Goal: Information Seeking & Learning: Check status

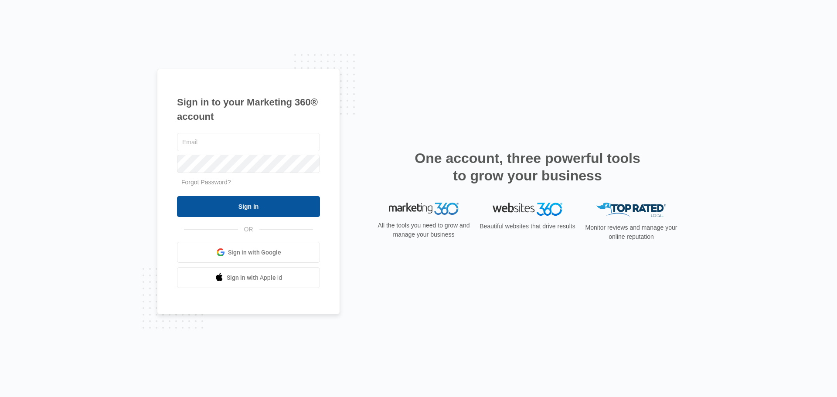
type input "[PERSON_NAME][EMAIL_ADDRESS][DOMAIN_NAME]"
click at [229, 203] on input "Sign In" at bounding box center [248, 206] width 143 height 21
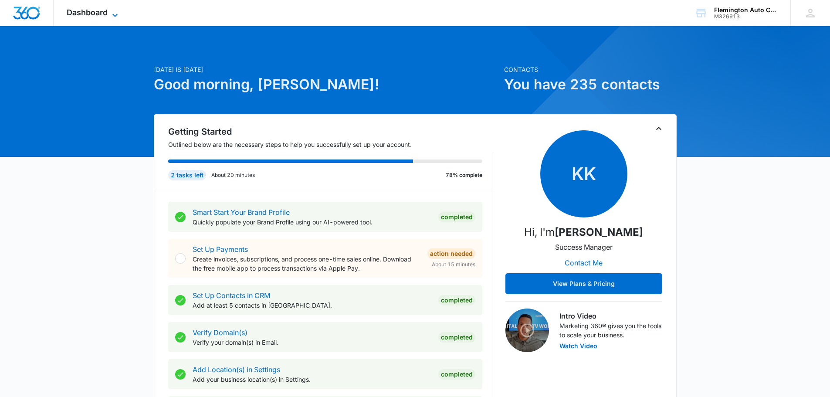
click at [115, 13] on icon at bounding box center [115, 15] width 10 height 10
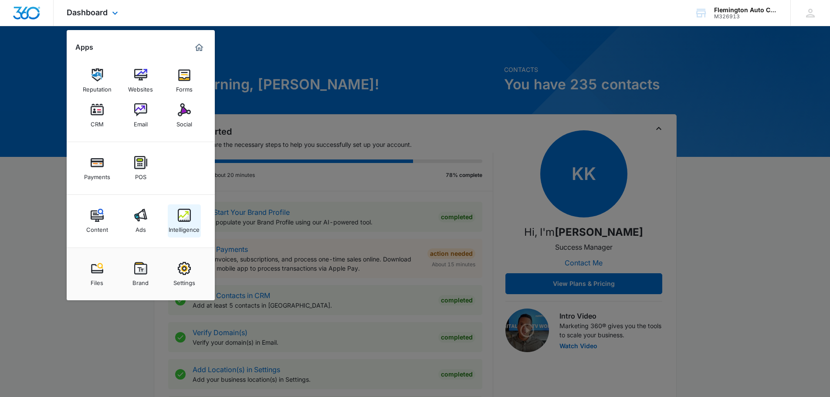
click at [183, 216] on img at bounding box center [184, 215] width 13 height 13
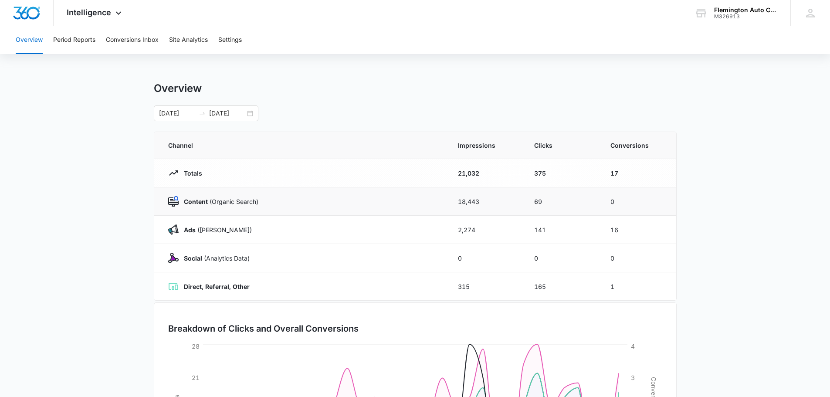
click at [197, 196] on div "Content (Organic Search)" at bounding box center [302, 201] width 269 height 10
click at [193, 200] on strong "Content" at bounding box center [196, 201] width 24 height 7
click at [172, 197] on img at bounding box center [173, 201] width 10 height 10
click at [481, 199] on td "18,443" at bounding box center [485, 201] width 76 height 28
click at [475, 199] on td "18,443" at bounding box center [485, 201] width 76 height 28
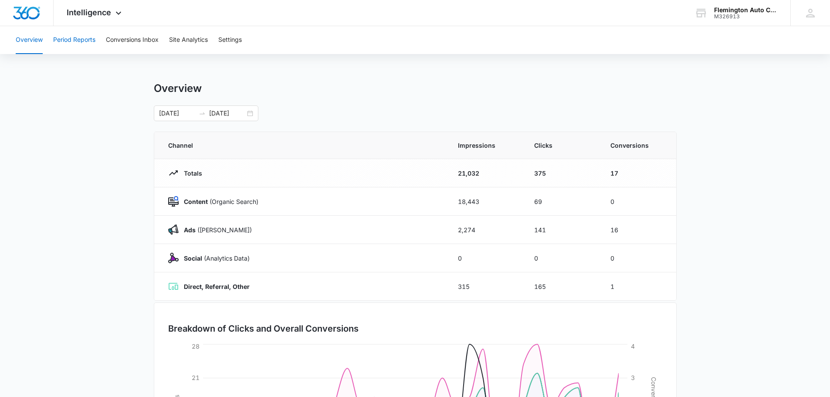
click at [74, 36] on button "Period Reports" at bounding box center [74, 40] width 42 height 28
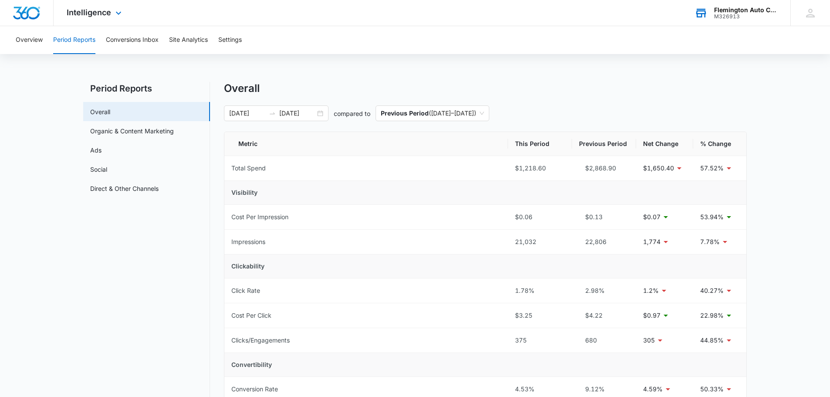
click at [770, 11] on div "Flemington Auto Care" at bounding box center [746, 10] width 64 height 7
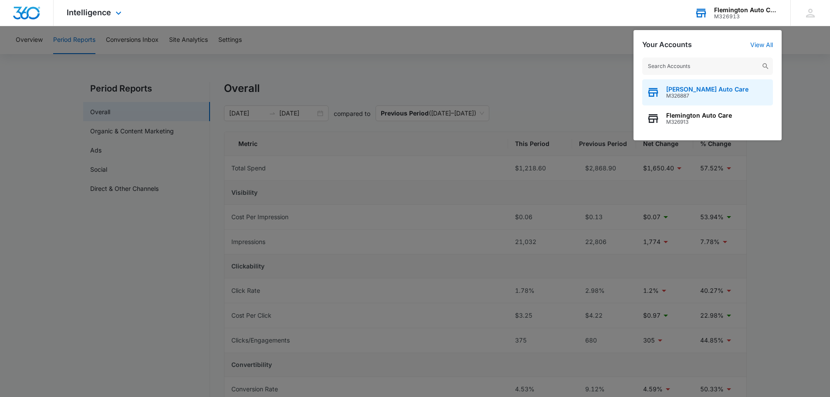
click at [685, 93] on span "M326887" at bounding box center [707, 96] width 82 height 6
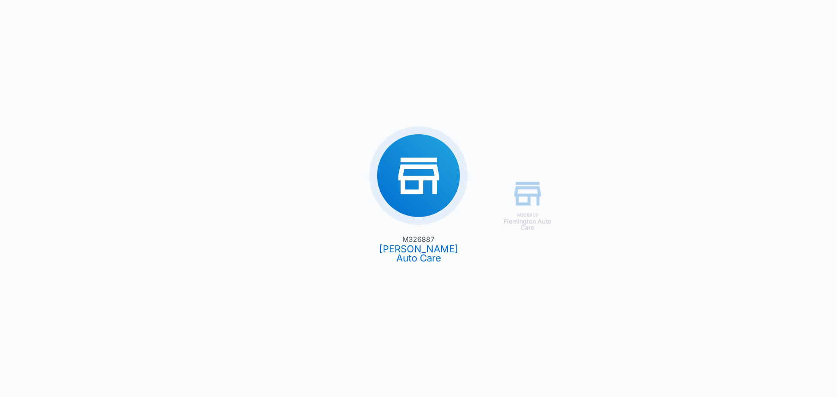
type input "08/09/2025"
type input "09/08/2025"
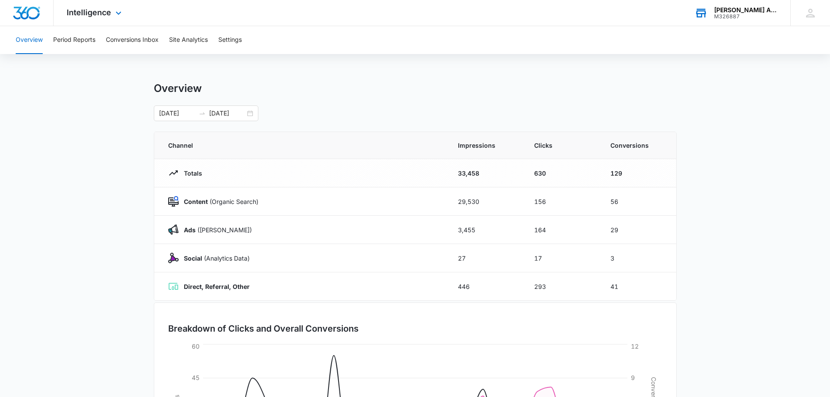
click at [16, 10] on img "Dashboard" at bounding box center [27, 13] width 28 height 13
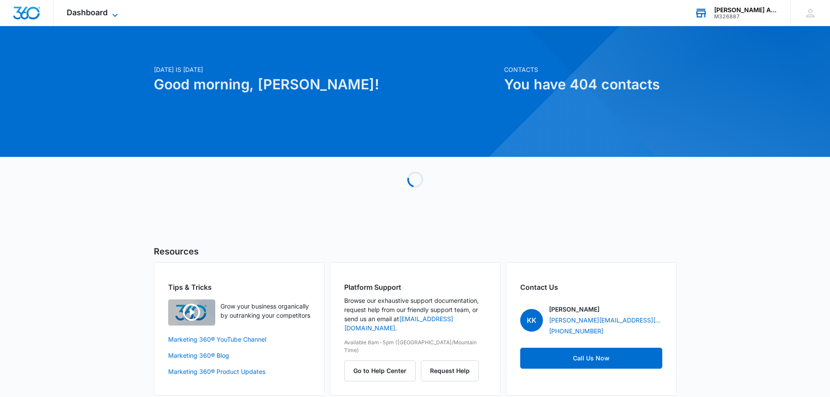
click at [112, 9] on div "Dashboard Apps Reputation Websites Forms CRM Email Social Payments POS Content …" at bounding box center [94, 13] width 80 height 26
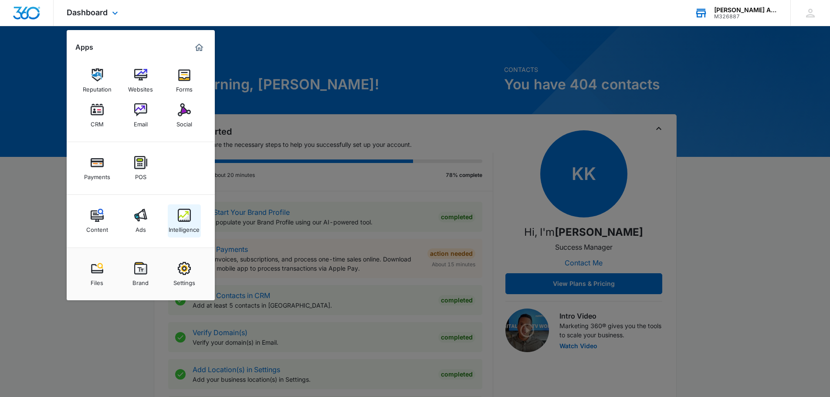
click at [183, 216] on img at bounding box center [184, 215] width 13 height 13
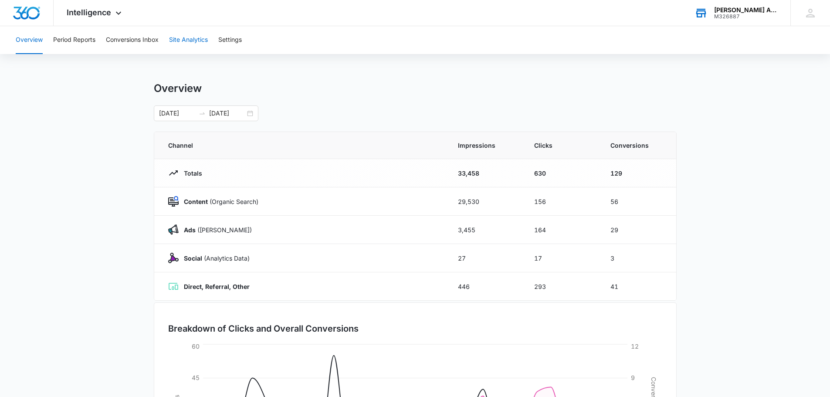
click at [183, 37] on button "Site Analytics" at bounding box center [188, 40] width 39 height 28
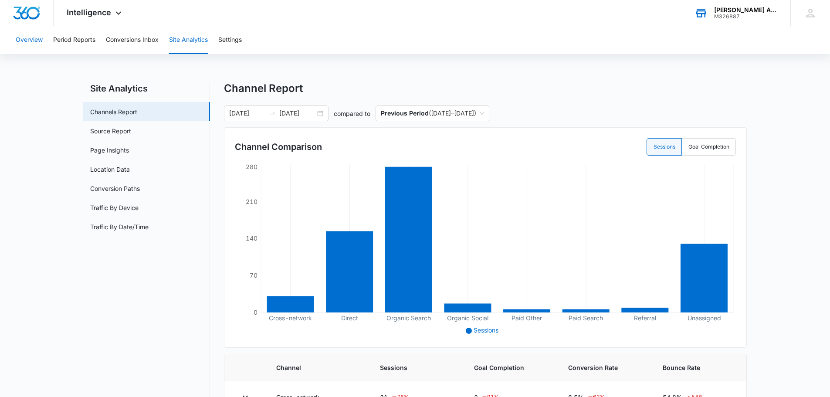
click at [34, 41] on button "Overview" at bounding box center [29, 40] width 27 height 28
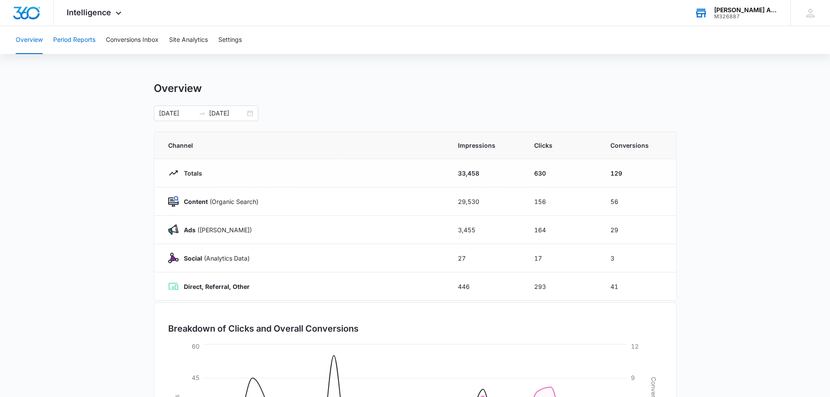
click at [70, 40] on button "Period Reports" at bounding box center [74, 40] width 42 height 28
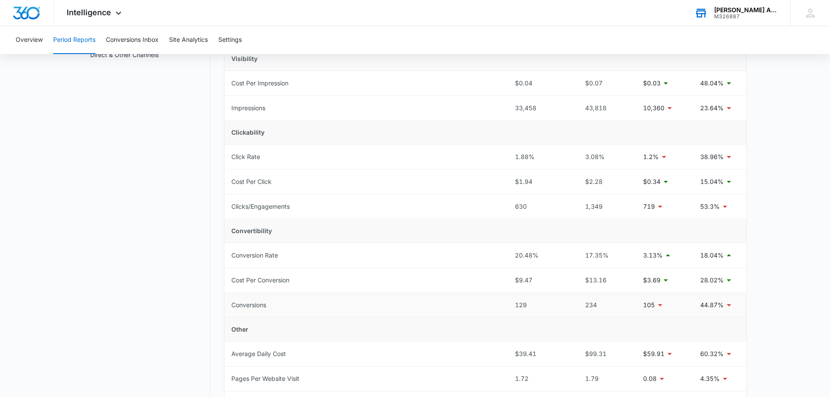
scroll to position [149, 0]
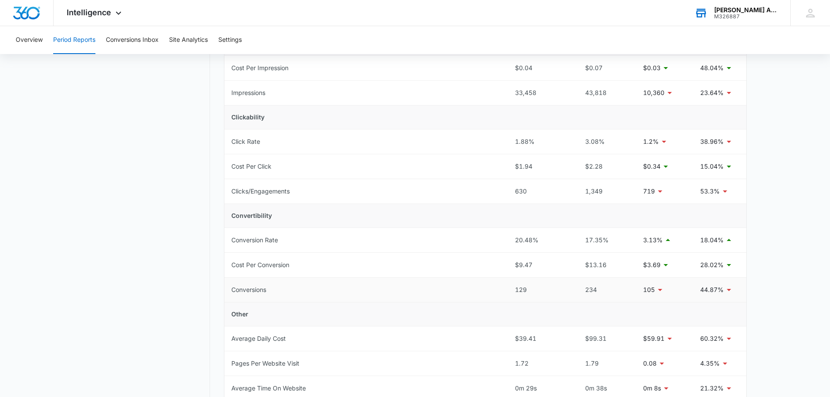
drag, startPoint x: 512, startPoint y: 291, endPoint x: 524, endPoint y: 292, distance: 12.2
click at [520, 292] on td "129" at bounding box center [540, 290] width 64 height 25
drag, startPoint x: 531, startPoint y: 293, endPoint x: 514, endPoint y: 295, distance: 17.1
click at [514, 295] on td "129" at bounding box center [540, 290] width 64 height 25
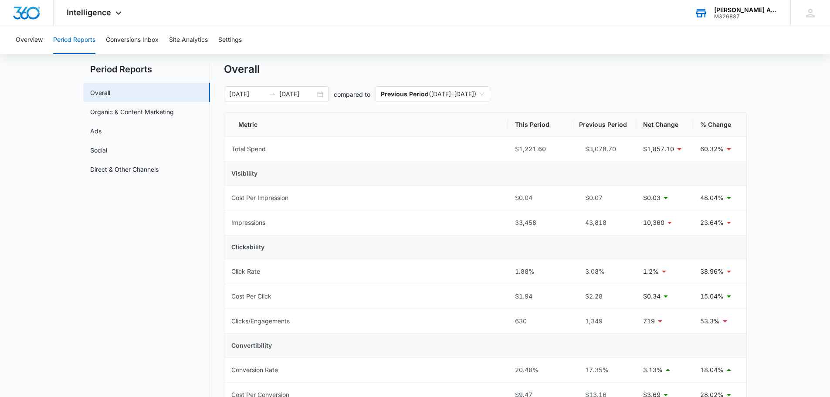
scroll to position [0, 0]
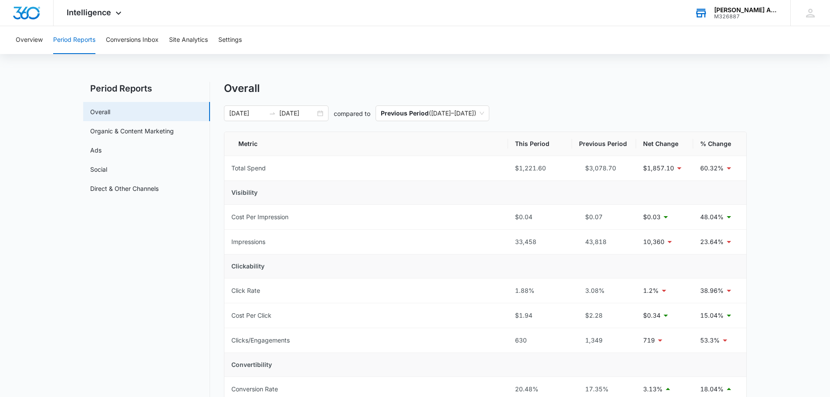
click at [776, 14] on div "M326887" at bounding box center [746, 17] width 64 height 6
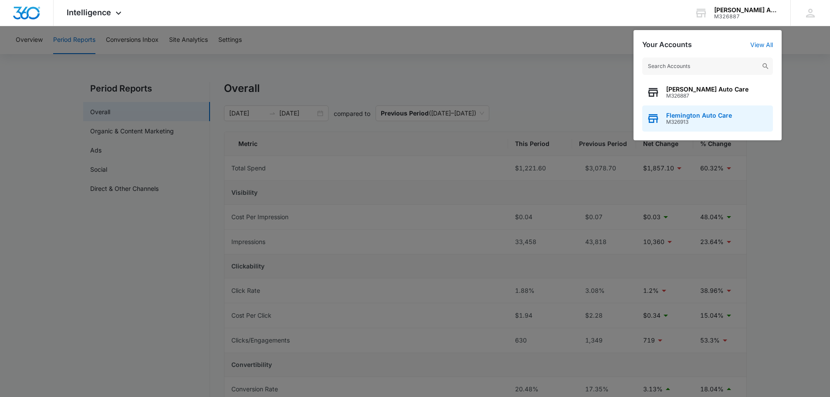
click at [702, 122] on span "M326913" at bounding box center [699, 122] width 66 height 6
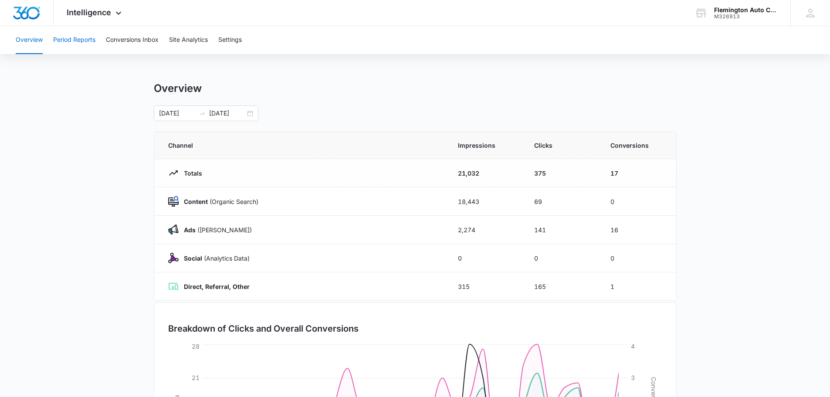
click at [83, 41] on button "Period Reports" at bounding box center [74, 40] width 42 height 28
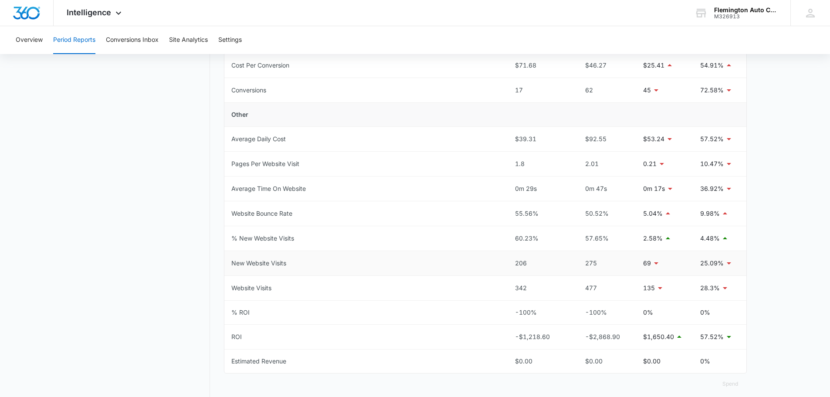
scroll to position [44, 0]
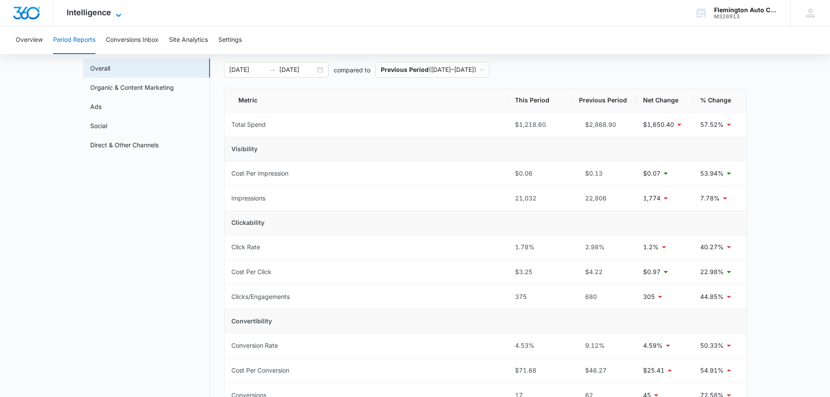
click at [110, 14] on span "Intelligence" at bounding box center [89, 12] width 44 height 9
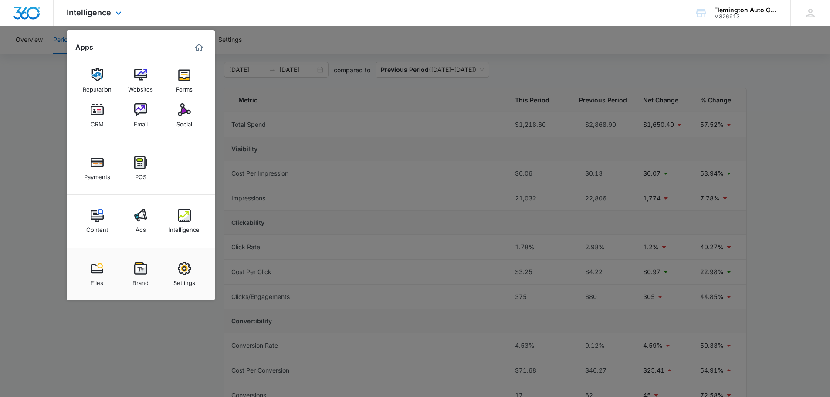
scroll to position [0, 0]
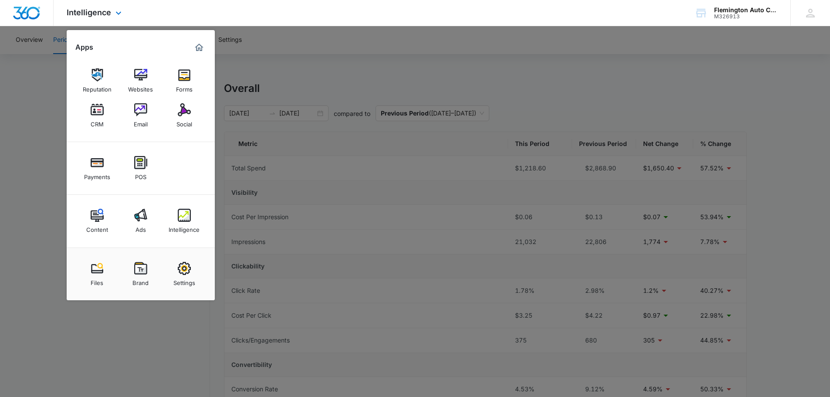
click at [143, 14] on div "Intelligence Apps Reputation Websites Forms CRM Email Social Payments POS Conte…" at bounding box center [415, 13] width 830 height 26
click at [201, 47] on img "Marketing 360® Dashboard" at bounding box center [199, 47] width 10 height 10
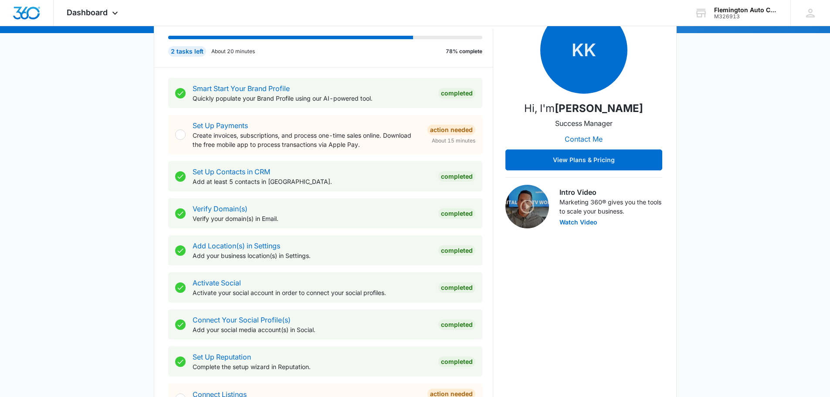
scroll to position [305, 0]
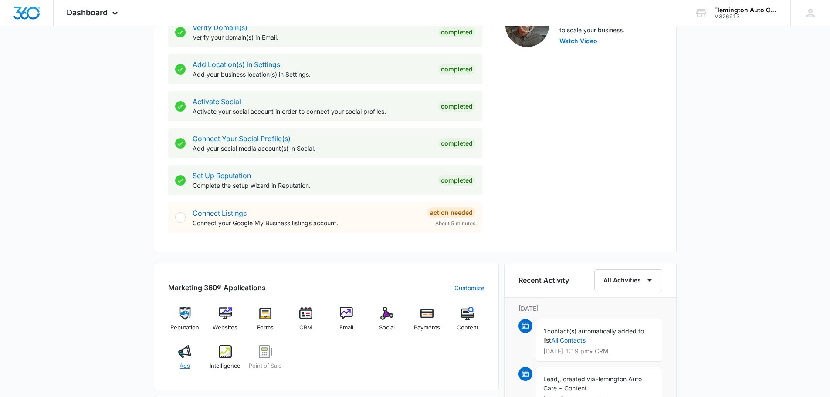
click at [184, 347] on img at bounding box center [184, 351] width 13 height 13
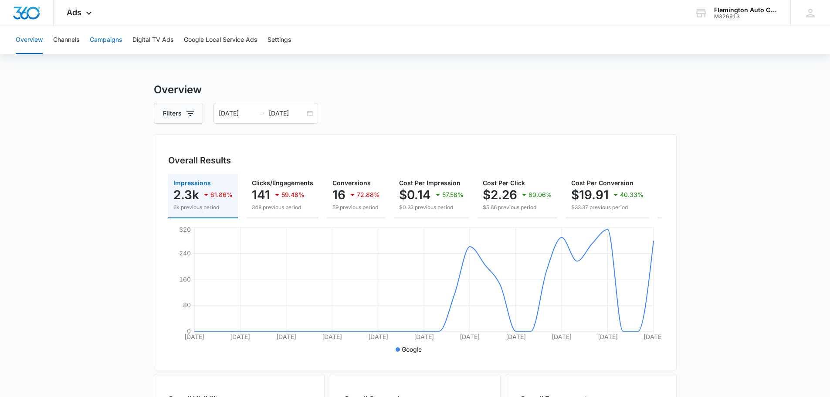
click at [107, 37] on button "Campaigns" at bounding box center [106, 40] width 32 height 28
click at [25, 38] on button "Overview" at bounding box center [29, 40] width 27 height 28
click at [62, 41] on button "Channels" at bounding box center [66, 40] width 26 height 28
click at [105, 36] on button "Campaigns" at bounding box center [106, 40] width 32 height 28
click at [192, 113] on icon "button" at bounding box center [190, 113] width 8 height 5
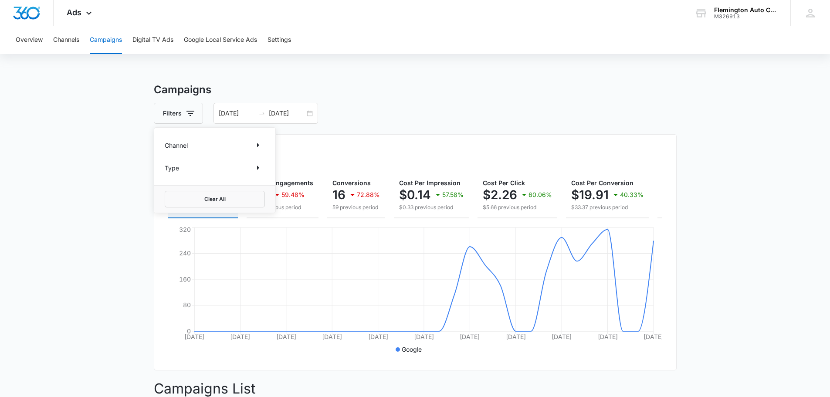
click at [120, 110] on main "Campaigns Filters Channel Type Clear All 08/09/2025 09/08/2025 Overall Results …" at bounding box center [415, 370] width 830 height 576
click at [38, 40] on button "Overview" at bounding box center [29, 40] width 27 height 28
